Goal: Information Seeking & Learning: Learn about a topic

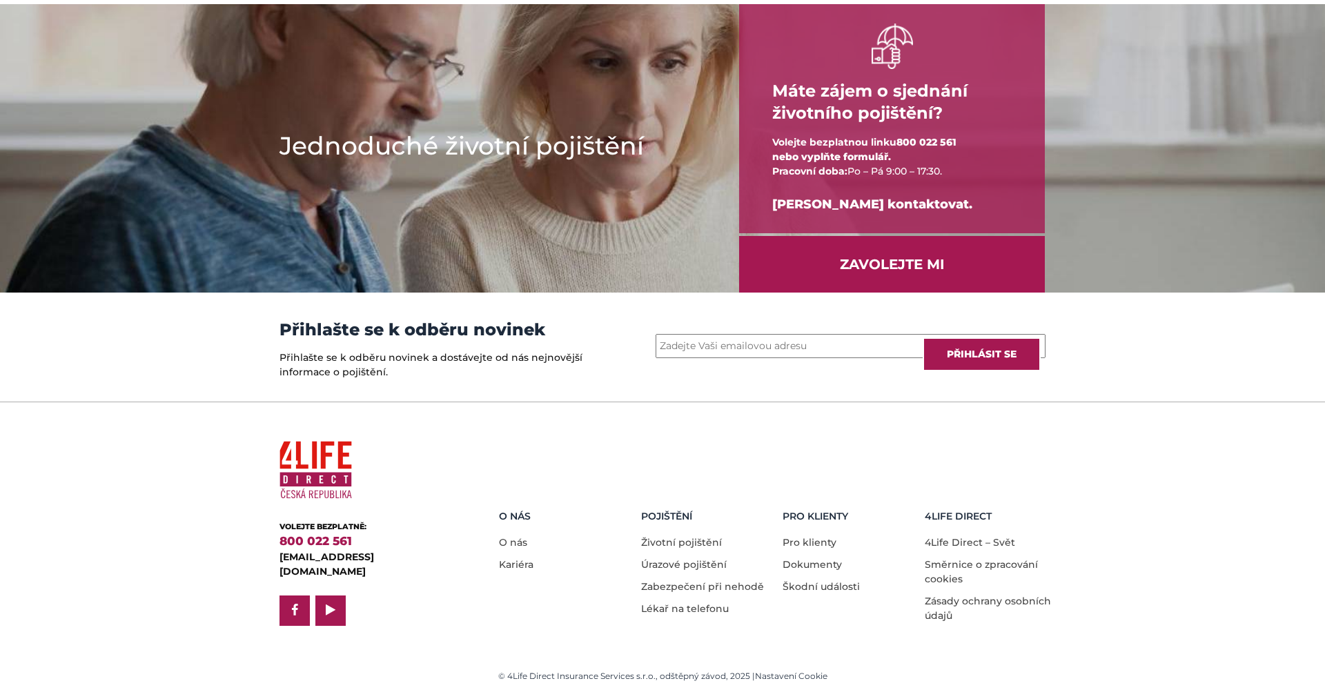
scroll to position [1749, 0]
click at [518, 563] on link "Kariéra" at bounding box center [516, 565] width 35 height 12
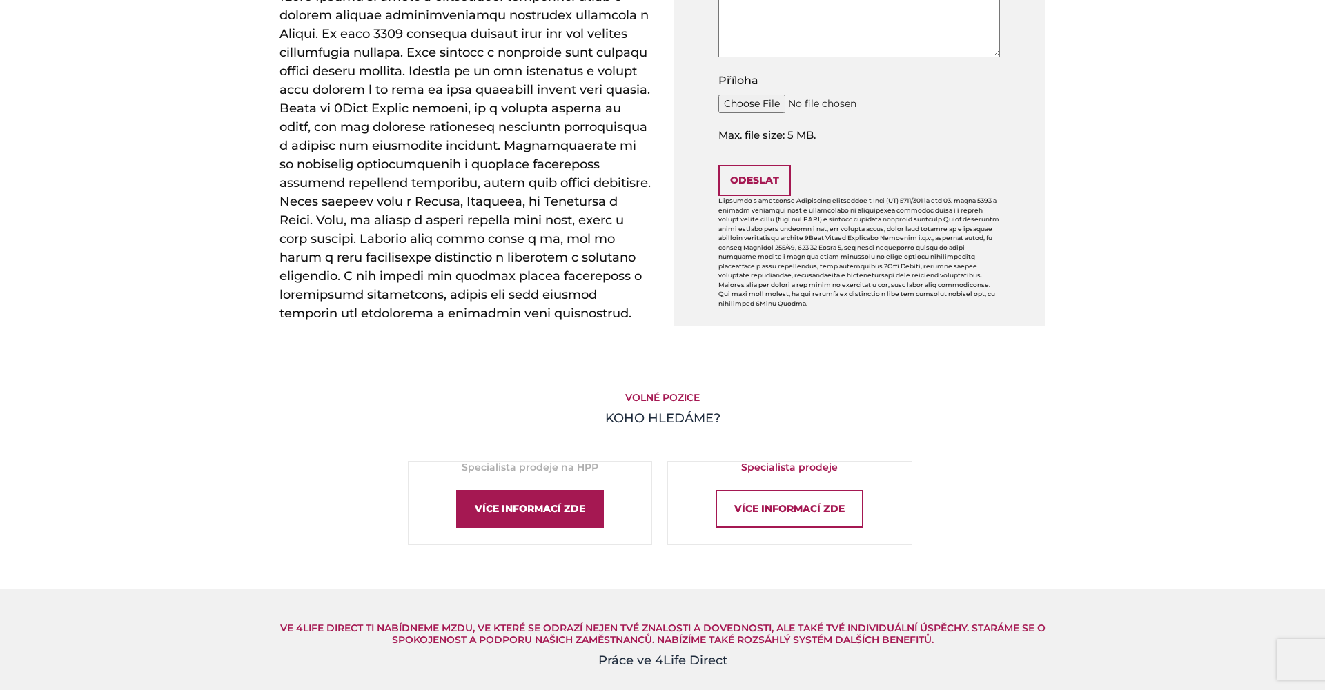
scroll to position [599, 1]
click at [518, 499] on div "Více informací zde" at bounding box center [530, 511] width 148 height 38
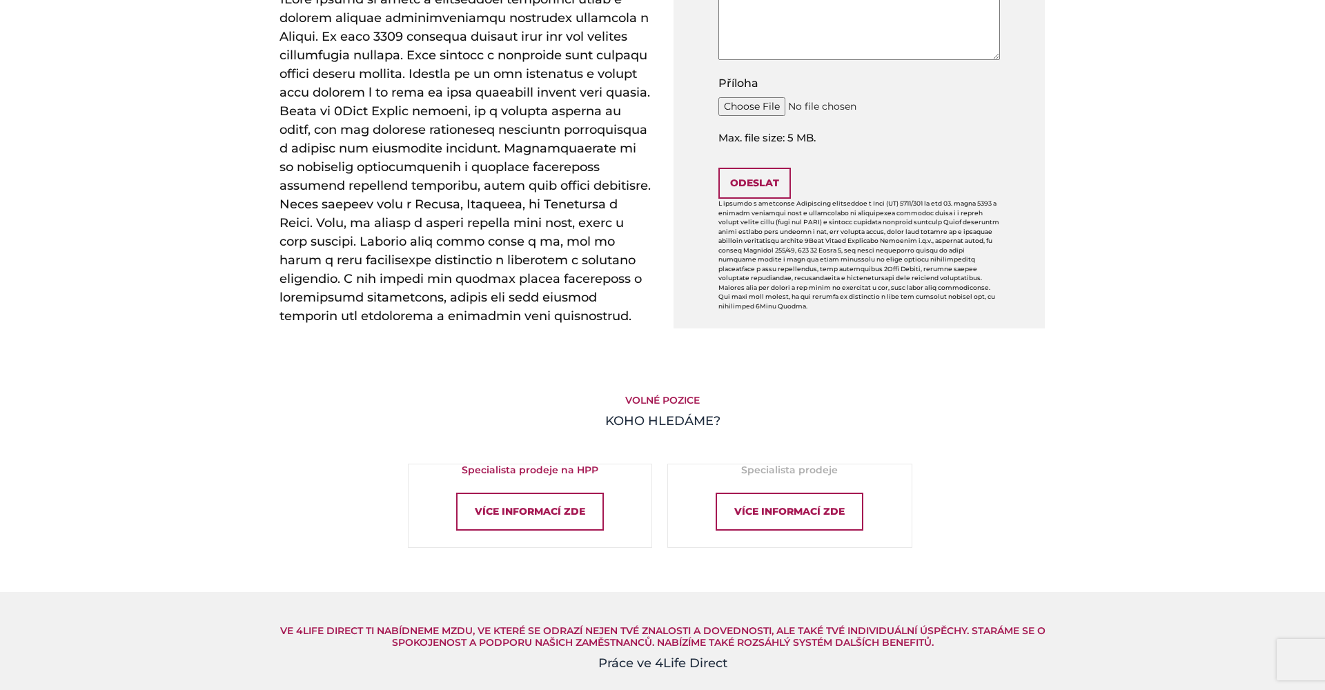
scroll to position [597, 0]
click at [804, 508] on div "Více informací zde" at bounding box center [790, 513] width 148 height 38
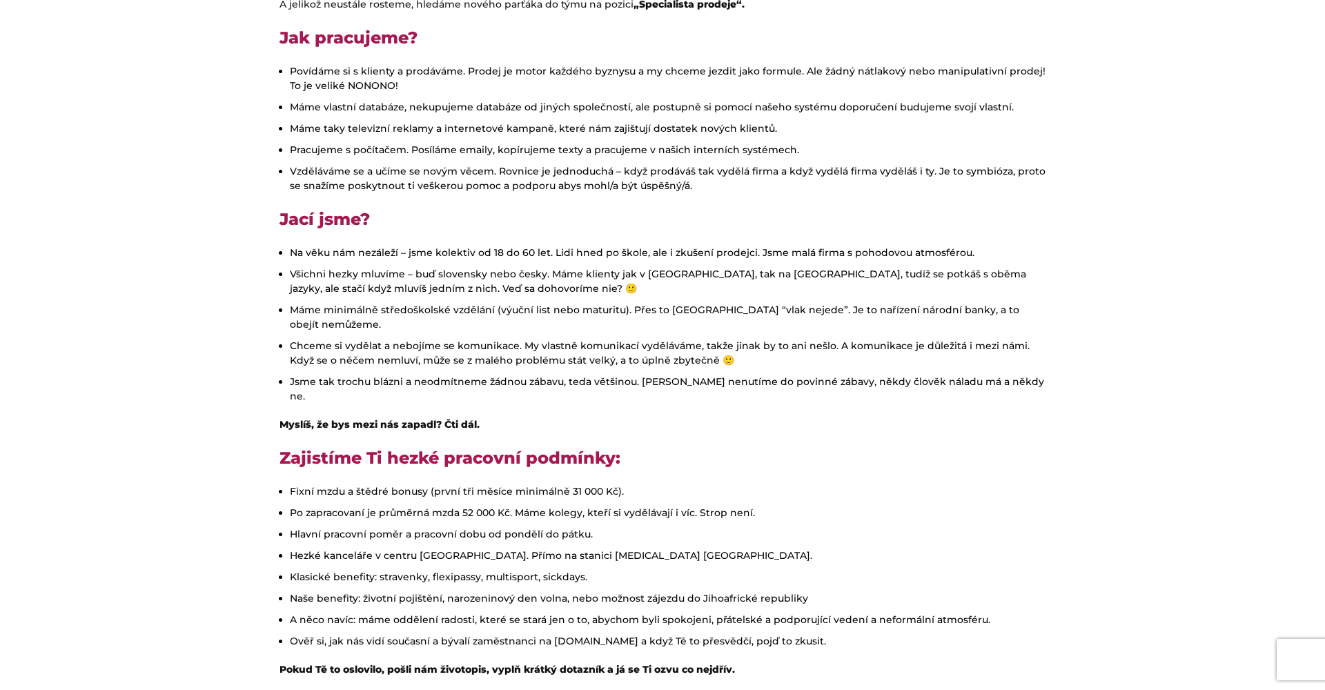
scroll to position [371, 0]
